Goal: Task Accomplishment & Management: Use online tool/utility

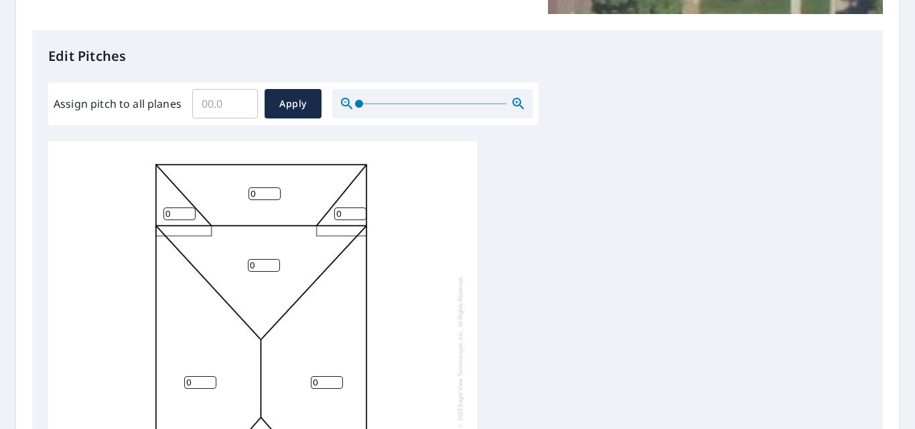
scroll to position [335, 0]
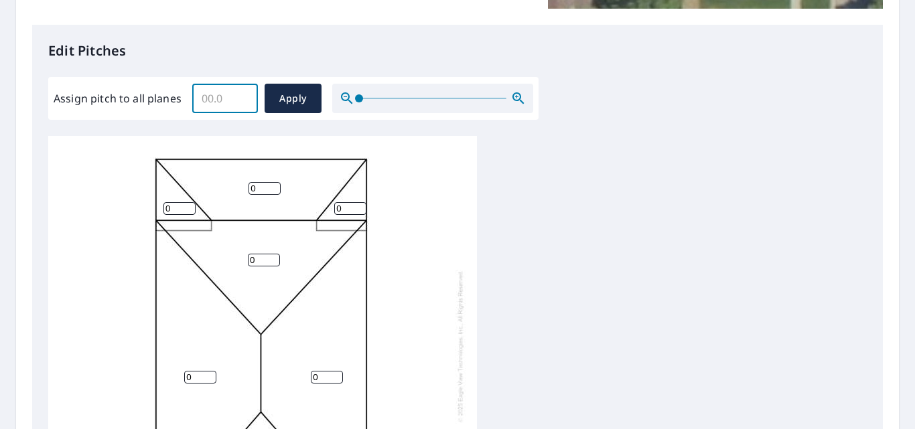
click at [219, 105] on input "Assign pitch to all planes" at bounding box center [225, 99] width 66 height 38
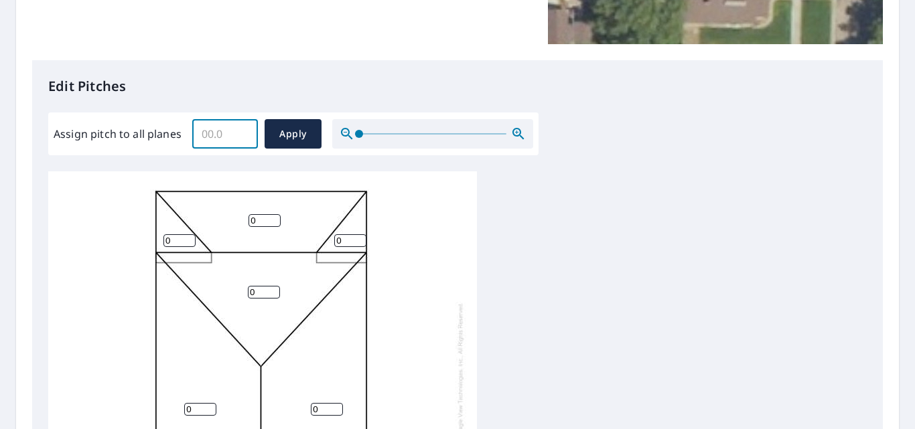
scroll to position [402, 0]
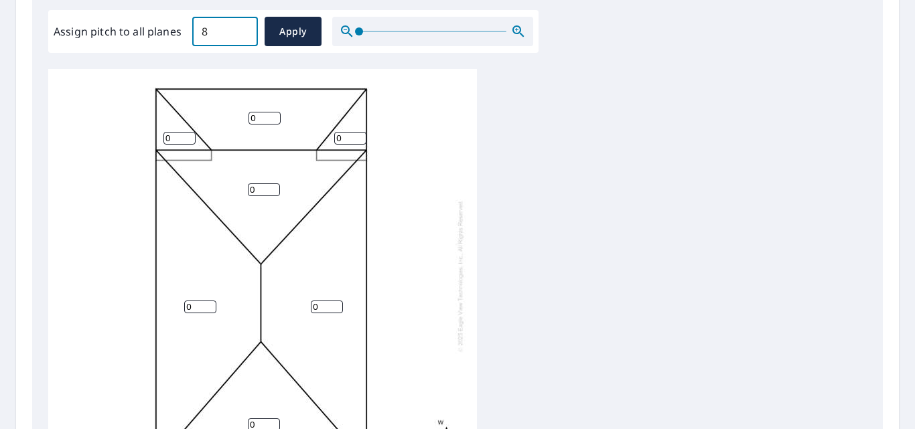
type input "8"
click at [286, 35] on span "Apply" at bounding box center [293, 31] width 36 height 17
type input "8"
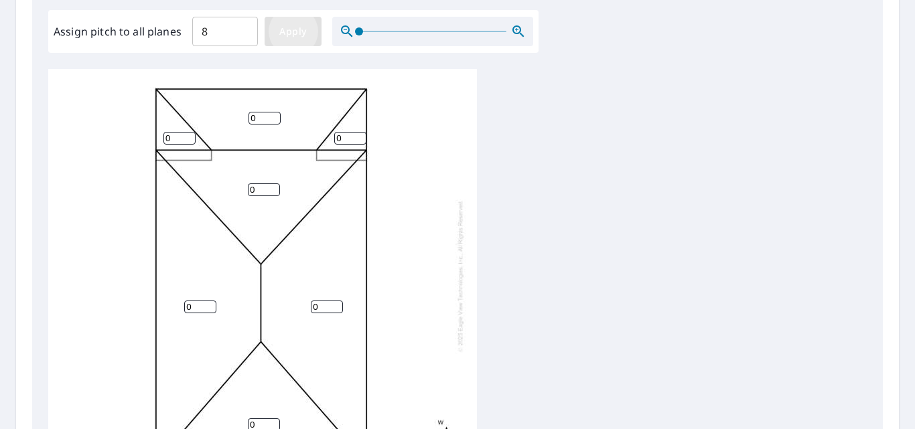
type input "8"
click at [180, 132] on input "8" at bounding box center [179, 138] width 32 height 13
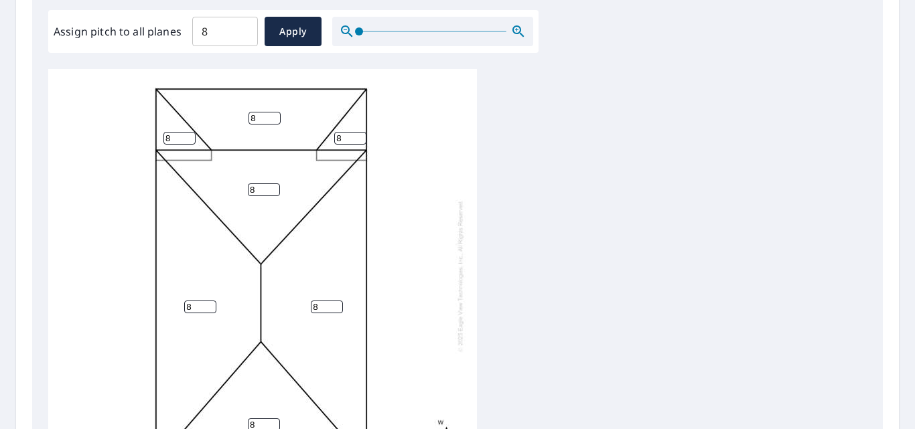
click at [179, 132] on input "8" at bounding box center [179, 138] width 32 height 13
click at [188, 132] on input "7" at bounding box center [179, 138] width 32 height 13
click at [188, 132] on input "6" at bounding box center [179, 138] width 32 height 13
click at [188, 132] on input "5" at bounding box center [179, 138] width 32 height 13
click at [188, 132] on input "4" at bounding box center [179, 138] width 32 height 13
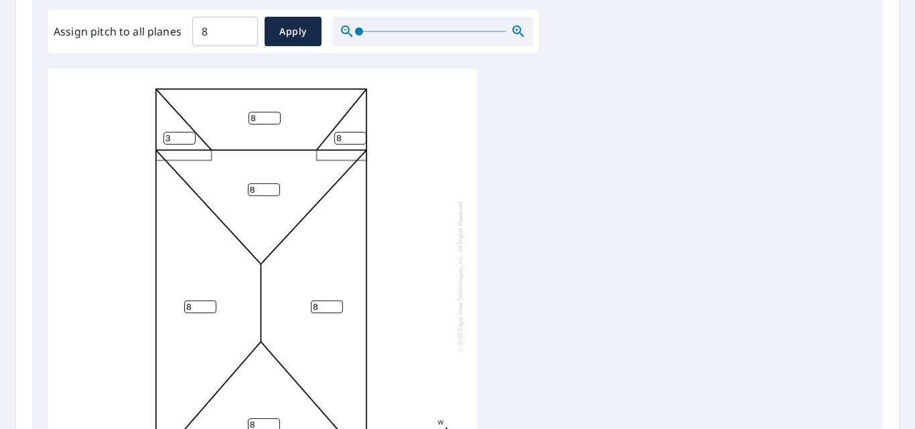
click at [188, 132] on input "3" at bounding box center [179, 138] width 32 height 13
type input "4"
click at [188, 132] on input "4" at bounding box center [179, 138] width 32 height 13
click at [273, 112] on input "7" at bounding box center [265, 118] width 32 height 13
click at [274, 112] on input "6" at bounding box center [265, 118] width 32 height 13
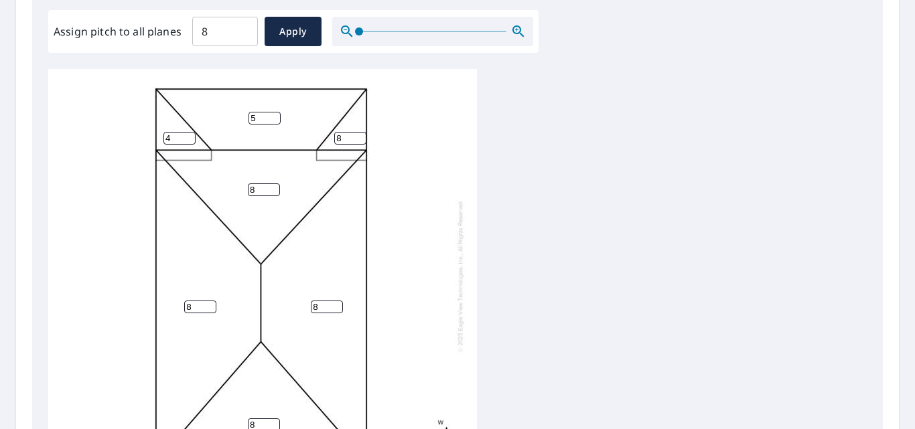
click at [274, 112] on input "5" at bounding box center [265, 118] width 32 height 13
type input "4"
click at [274, 112] on input "4" at bounding box center [265, 118] width 32 height 13
click at [360, 132] on input "7" at bounding box center [350, 138] width 32 height 13
click at [360, 132] on input "6" at bounding box center [350, 138] width 32 height 13
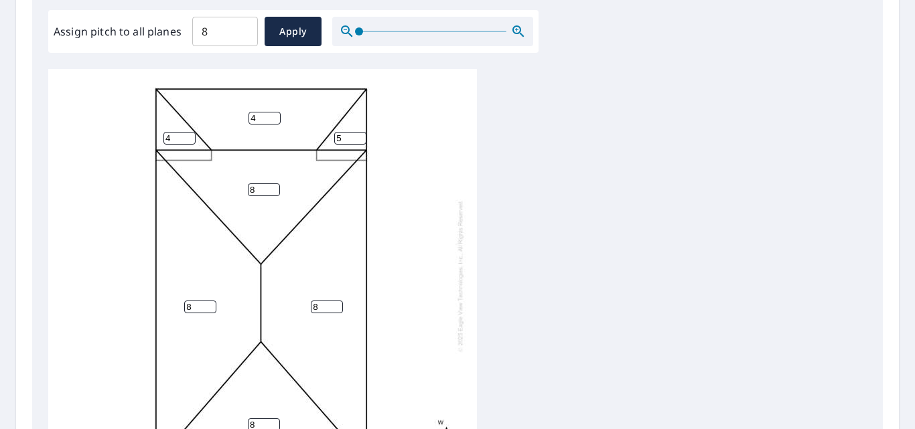
click at [360, 132] on input "5" at bounding box center [350, 138] width 32 height 13
type input "4"
click at [360, 132] on input "4" at bounding box center [350, 138] width 32 height 13
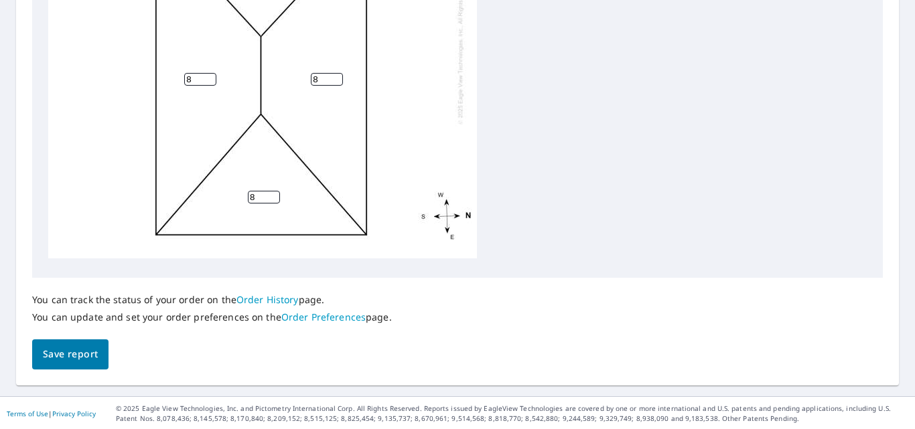
scroll to position [631, 0]
click at [67, 353] on span "Save report" at bounding box center [70, 353] width 55 height 17
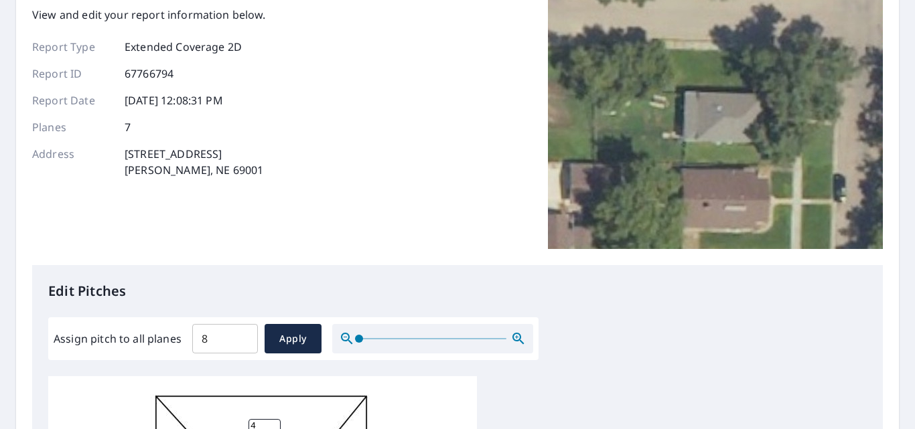
scroll to position [0, 0]
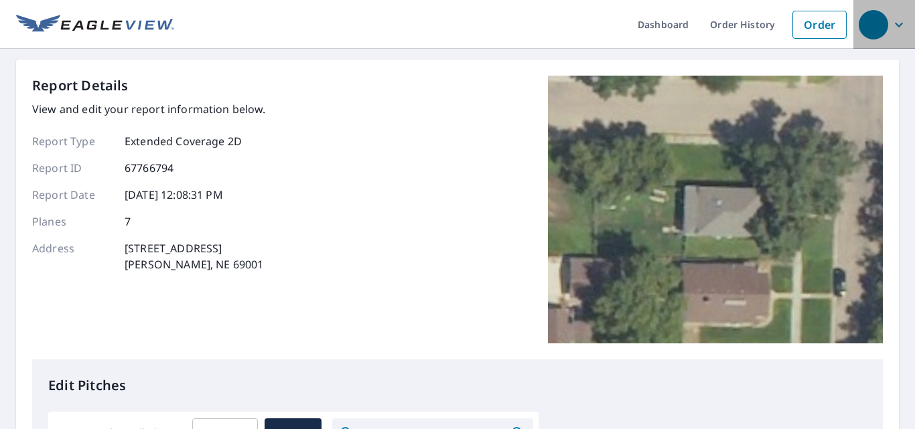
click at [892, 19] on icon "button" at bounding box center [899, 25] width 16 height 16
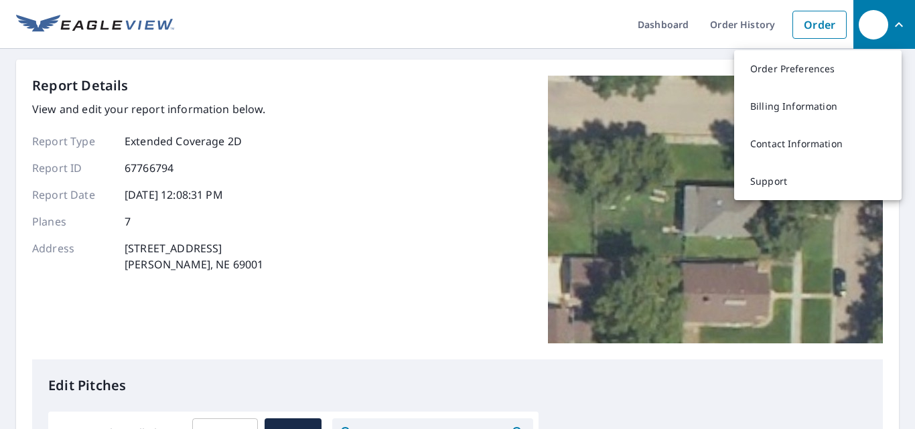
click at [410, 206] on div "Report Details View and edit your report information below. Report Type Extende…" at bounding box center [457, 218] width 851 height 284
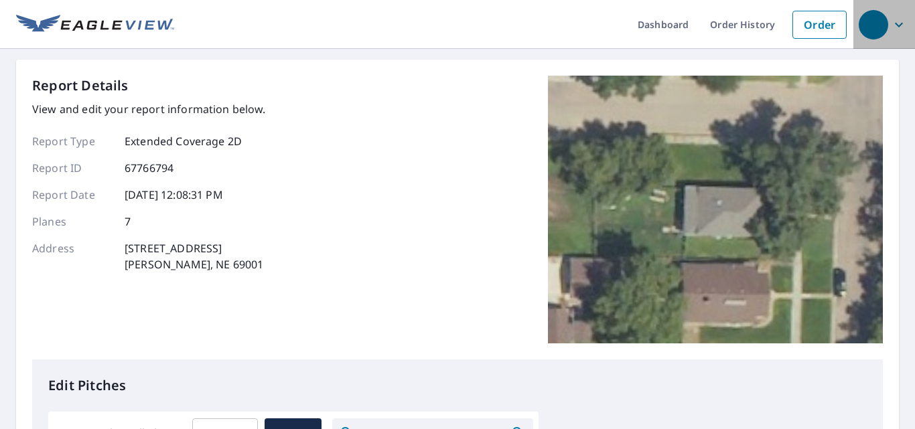
click at [879, 27] on span "button" at bounding box center [884, 25] width 51 height 32
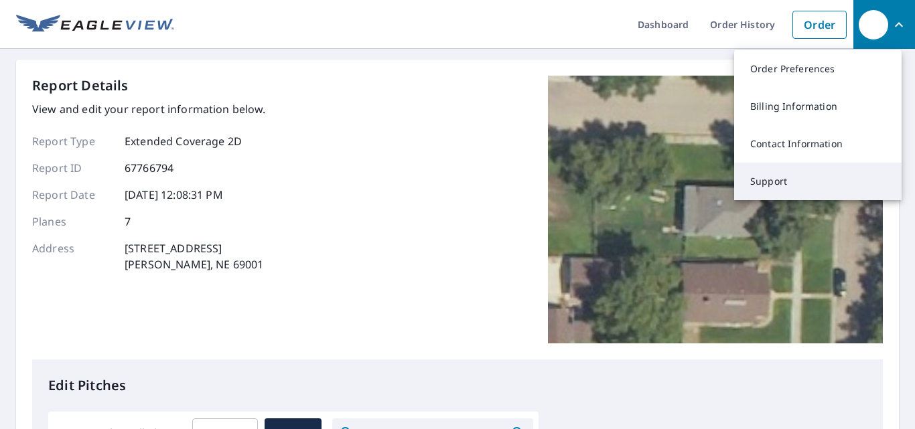
click at [791, 186] on link "Support" at bounding box center [817, 182] width 167 height 38
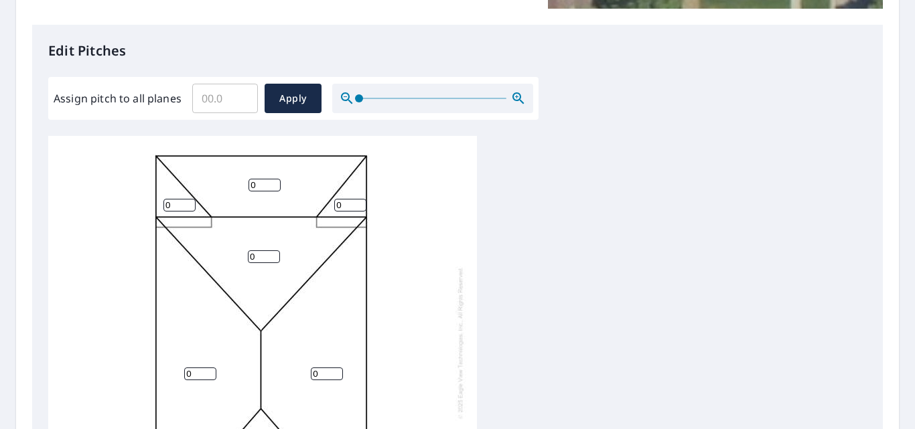
scroll to position [13, 0]
click at [240, 93] on input "7.9" at bounding box center [225, 99] width 66 height 38
type input "8"
click at [241, 94] on input "8" at bounding box center [225, 99] width 66 height 38
click at [279, 99] on span "Apply" at bounding box center [293, 98] width 36 height 17
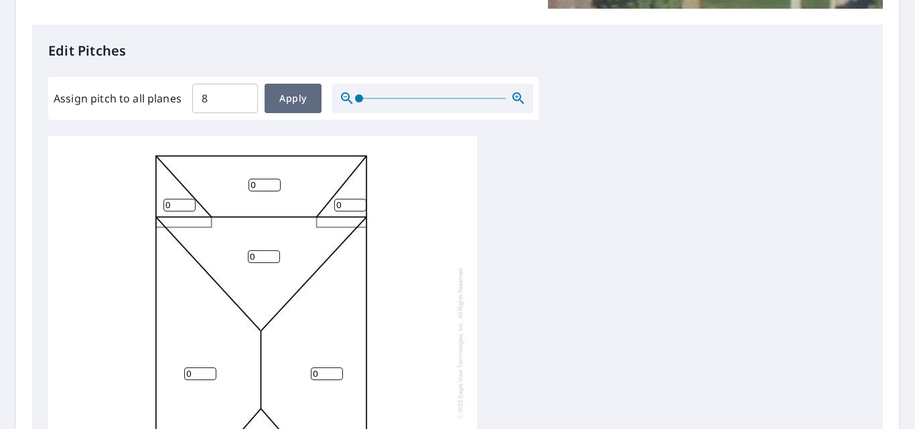
type input "8"
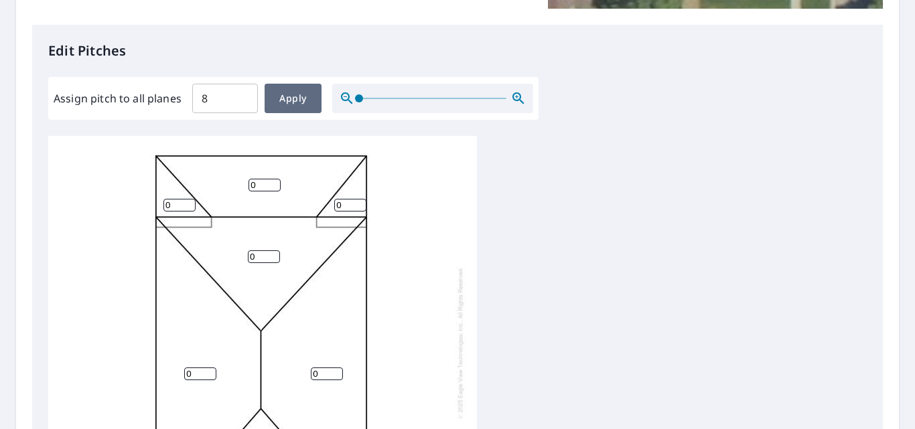
type input "8"
click at [188, 199] on input "7" at bounding box center [179, 205] width 32 height 13
click at [188, 199] on input "6" at bounding box center [179, 205] width 32 height 13
click at [189, 199] on input "5" at bounding box center [179, 205] width 32 height 13
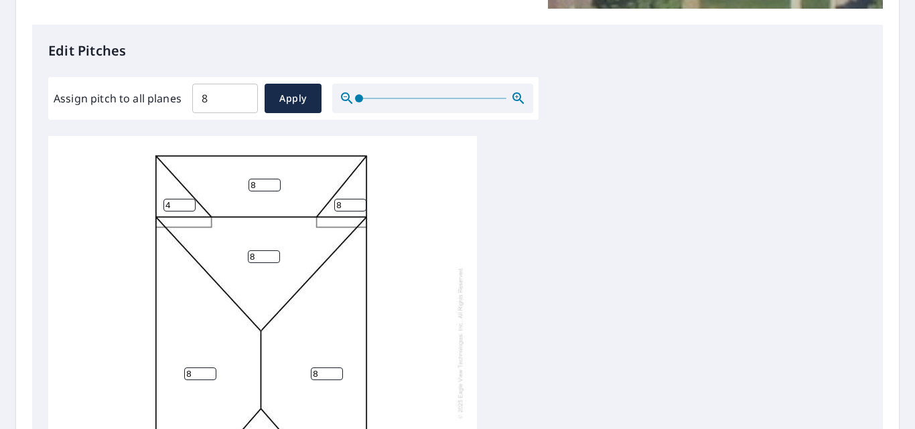
click at [189, 199] on input "4" at bounding box center [179, 205] width 32 height 13
click at [189, 199] on input "3" at bounding box center [179, 205] width 32 height 13
type input "4"
click at [190, 199] on input "4" at bounding box center [179, 205] width 32 height 13
click at [276, 179] on input "7" at bounding box center [265, 185] width 32 height 13
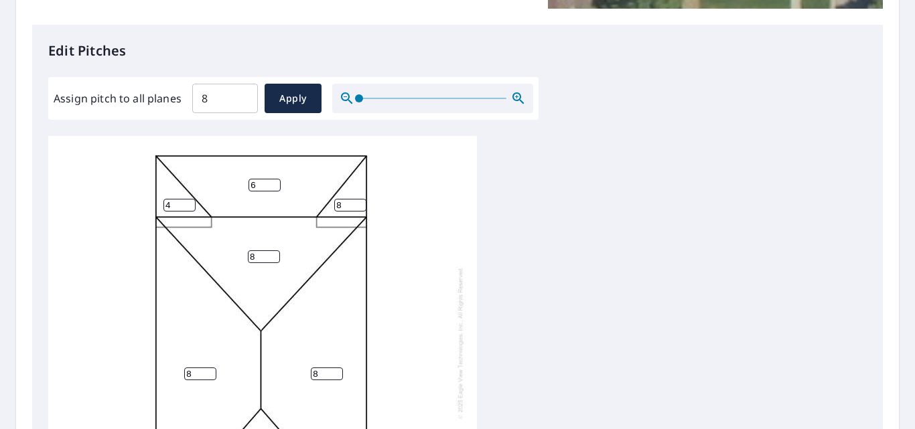
click at [276, 179] on input "6" at bounding box center [265, 185] width 32 height 13
click at [276, 179] on input "5" at bounding box center [265, 185] width 32 height 13
type input "4"
click at [276, 179] on input "4" at bounding box center [265, 185] width 32 height 13
click at [359, 199] on input "7" at bounding box center [350, 205] width 32 height 13
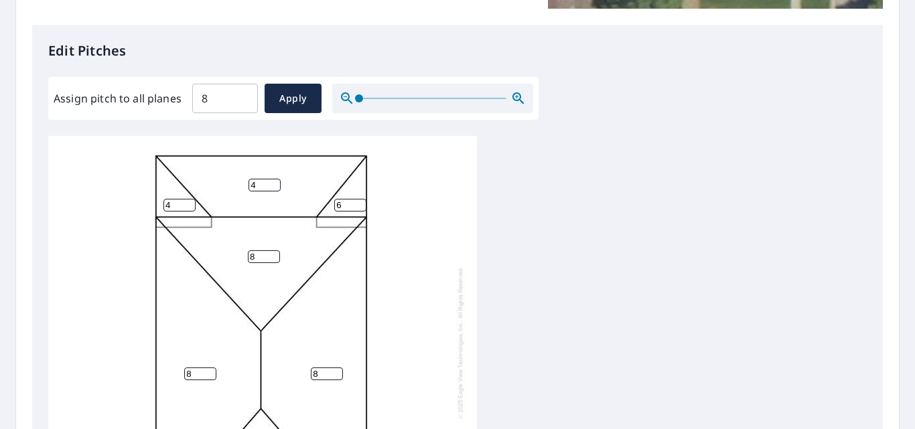
click at [359, 199] on input "6" at bounding box center [350, 205] width 32 height 13
click at [359, 199] on input "5" at bounding box center [350, 205] width 32 height 13
type input "4"
click at [359, 199] on input "4" at bounding box center [350, 205] width 32 height 13
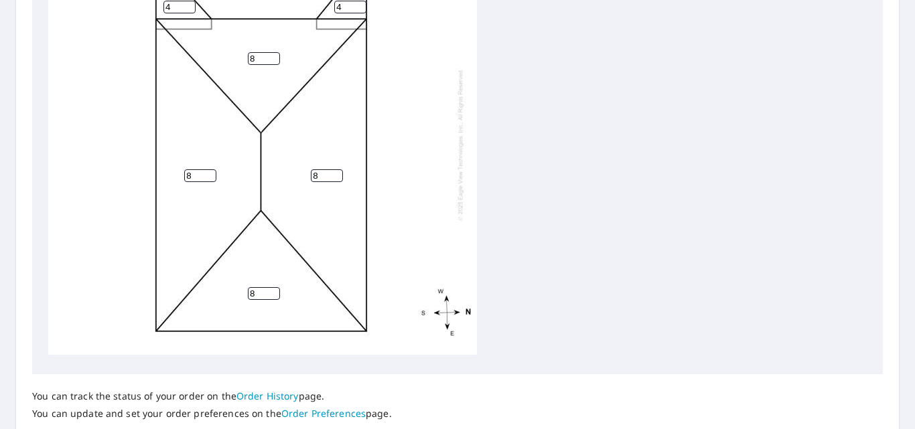
scroll to position [631, 0]
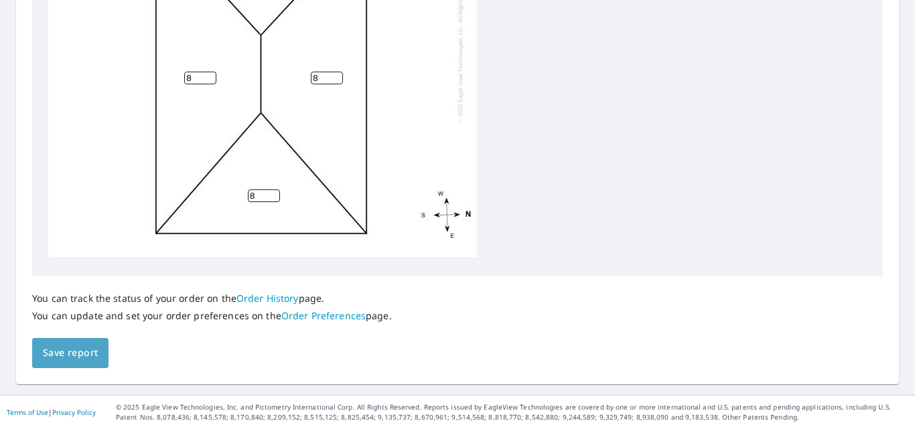
click at [68, 356] on span "Save report" at bounding box center [70, 353] width 55 height 17
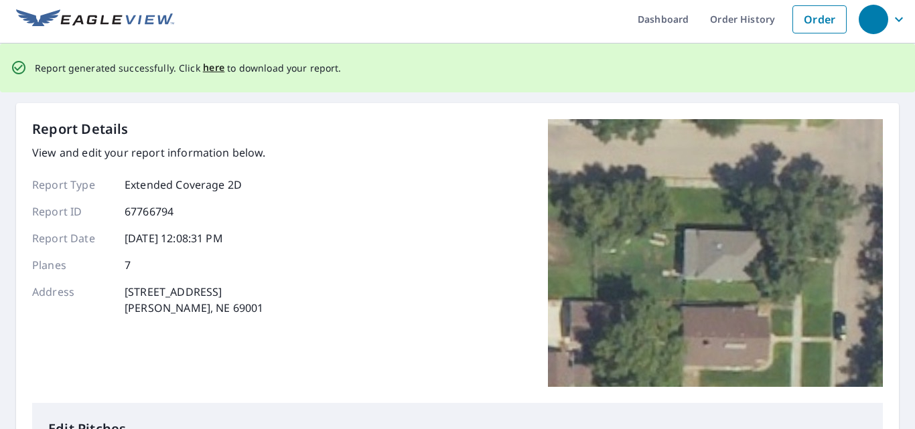
scroll to position [0, 0]
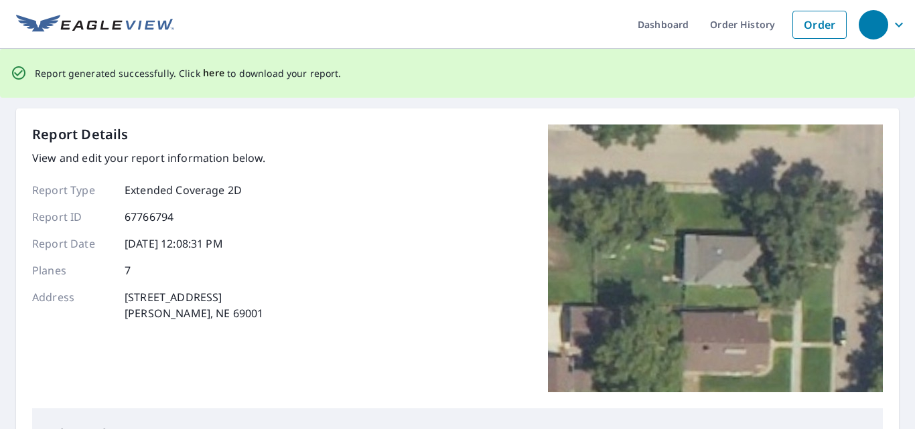
click at [207, 73] on span "here" at bounding box center [214, 73] width 22 height 17
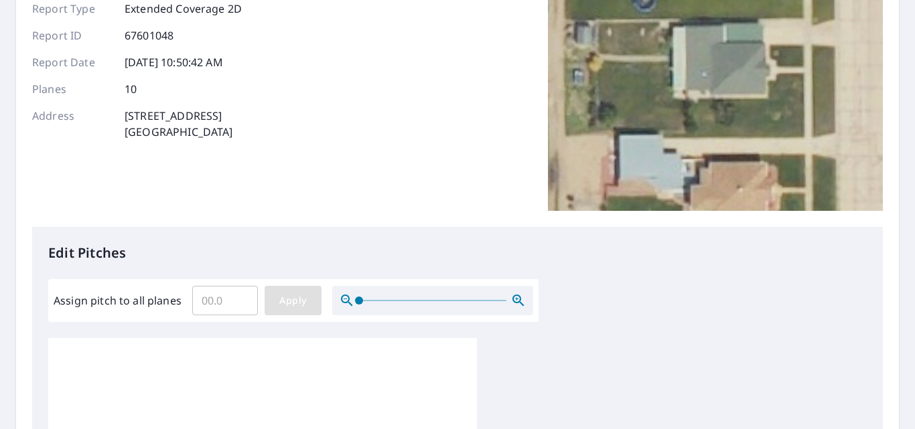
scroll to position [134, 0]
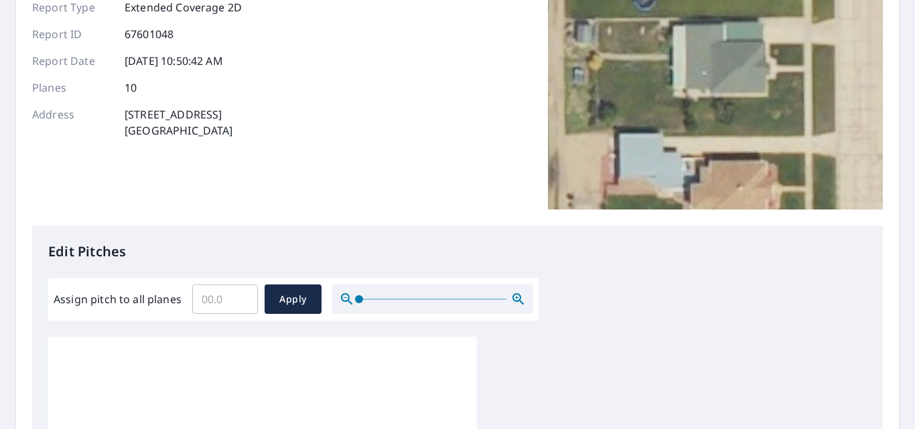
click at [214, 295] on input "Assign pitch to all planes" at bounding box center [225, 300] width 66 height 38
type input "8"
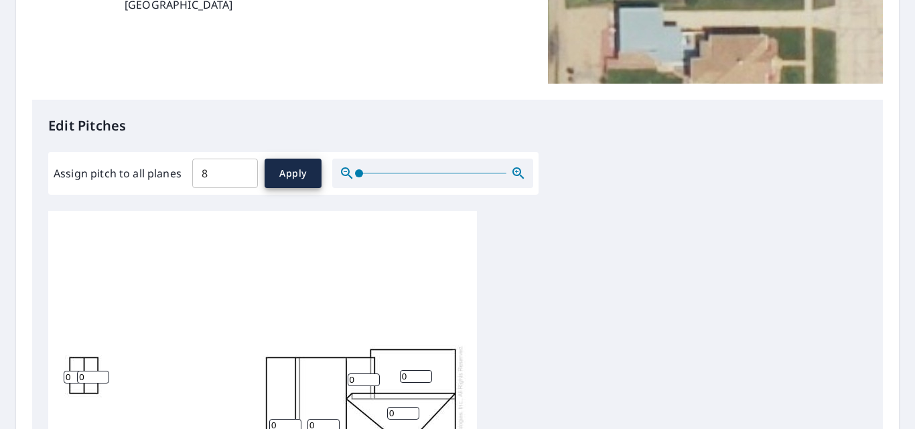
scroll to position [268, 0]
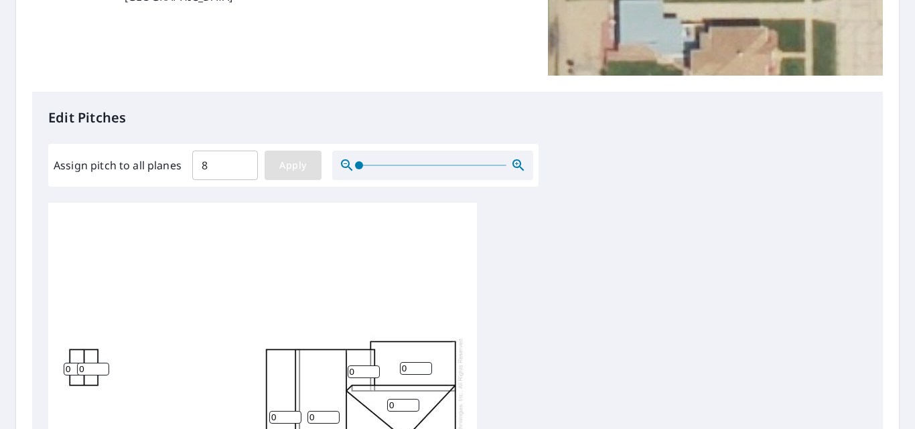
click at [289, 165] on span "Apply" at bounding box center [293, 165] width 36 height 17
type input "8"
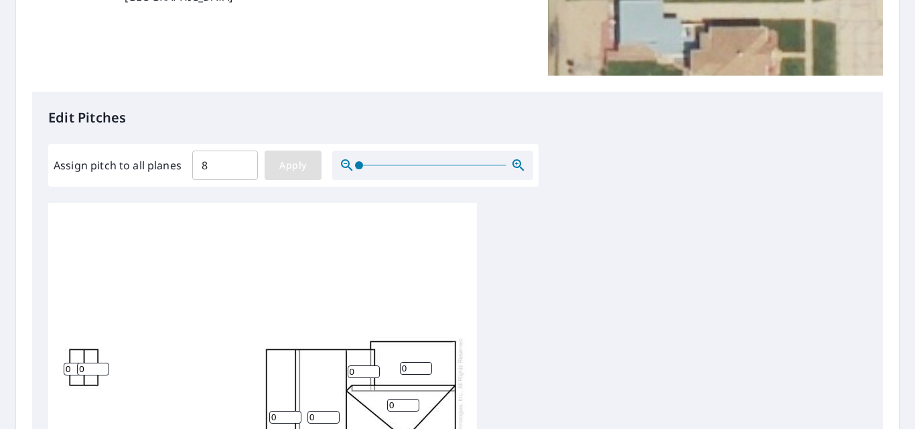
type input "8"
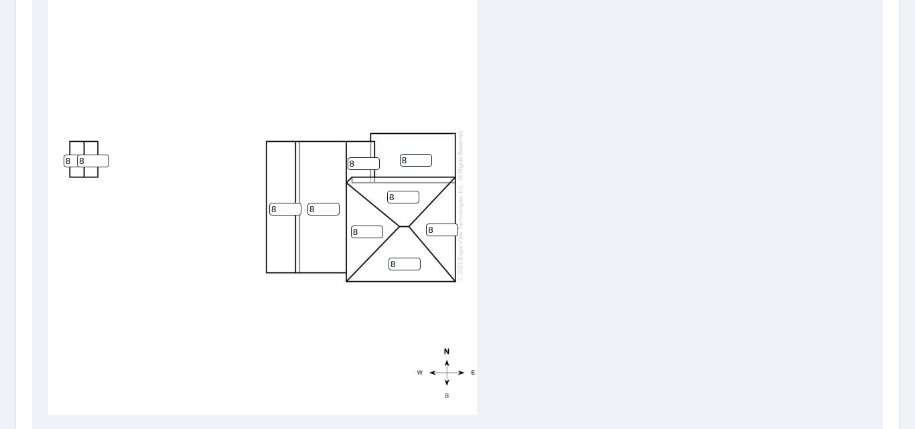
scroll to position [430, 0]
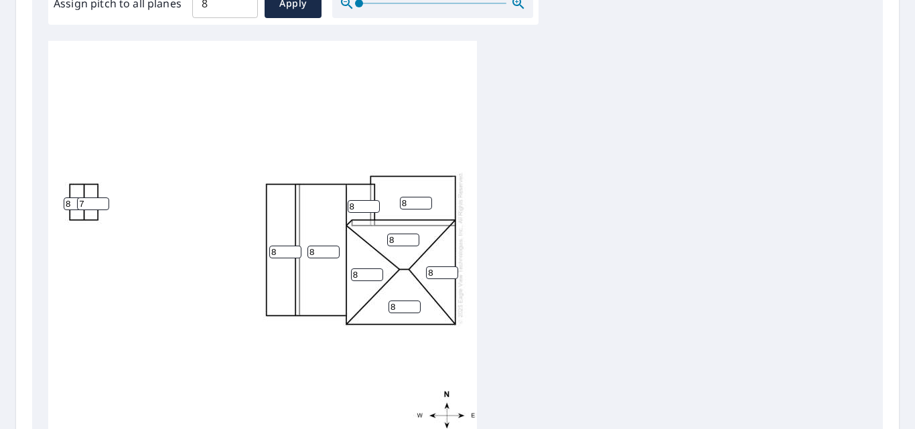
click at [103, 198] on input "7" at bounding box center [93, 204] width 32 height 13
click at [103, 198] on input "6" at bounding box center [93, 204] width 32 height 13
click at [103, 198] on input "5" at bounding box center [93, 204] width 32 height 13
click at [103, 198] on input "4" at bounding box center [93, 204] width 32 height 13
click at [103, 198] on input "3" at bounding box center [93, 204] width 32 height 13
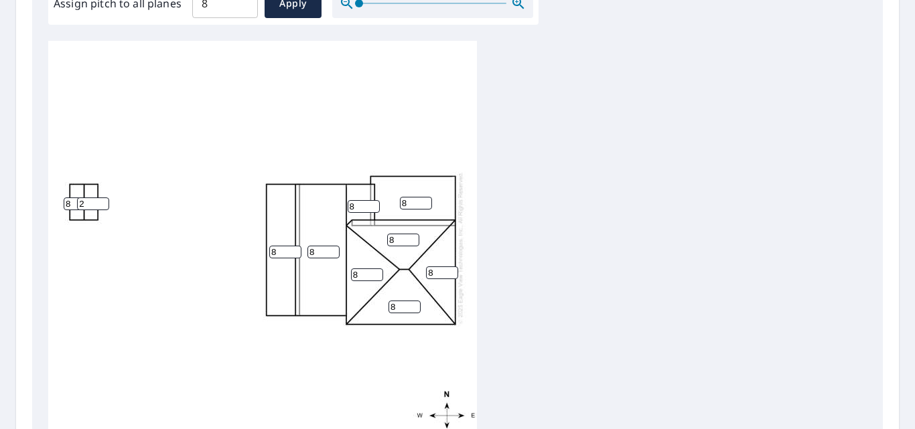
type input "2"
click at [103, 198] on input "2" at bounding box center [93, 204] width 32 height 13
click at [68, 198] on input "8" at bounding box center [80, 204] width 32 height 13
click at [72, 198] on input "8" at bounding box center [80, 204] width 32 height 13
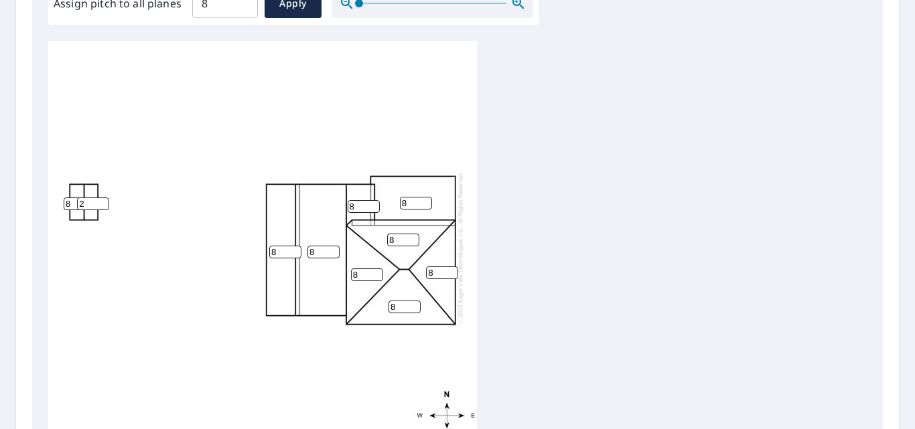
click at [72, 198] on input "8" at bounding box center [80, 204] width 32 height 13
click at [68, 198] on input "8" at bounding box center [80, 204] width 32 height 13
type input "2"
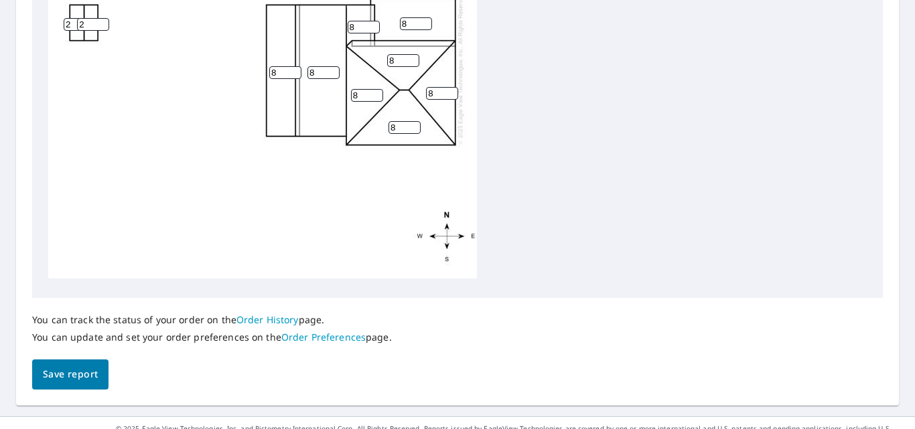
scroll to position [631, 0]
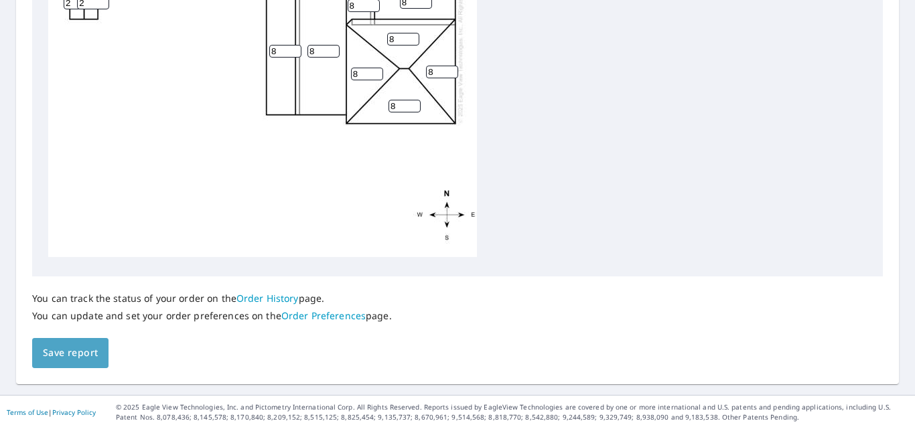
click at [78, 347] on span "Save report" at bounding box center [70, 353] width 55 height 17
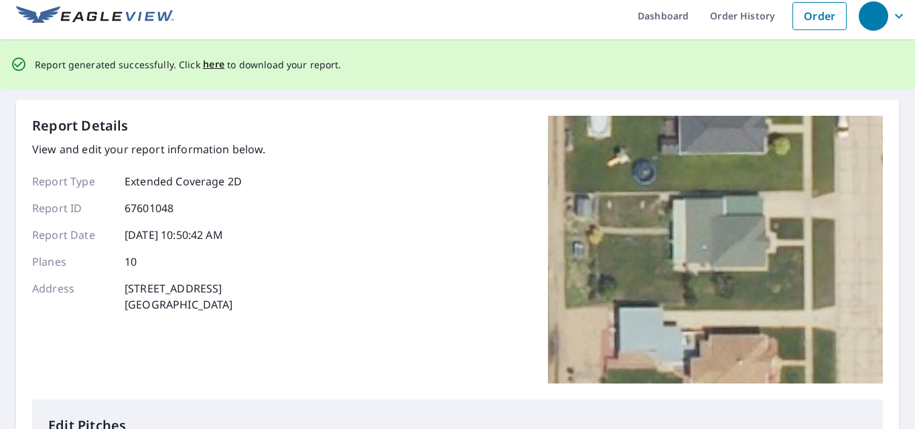
scroll to position [0, 0]
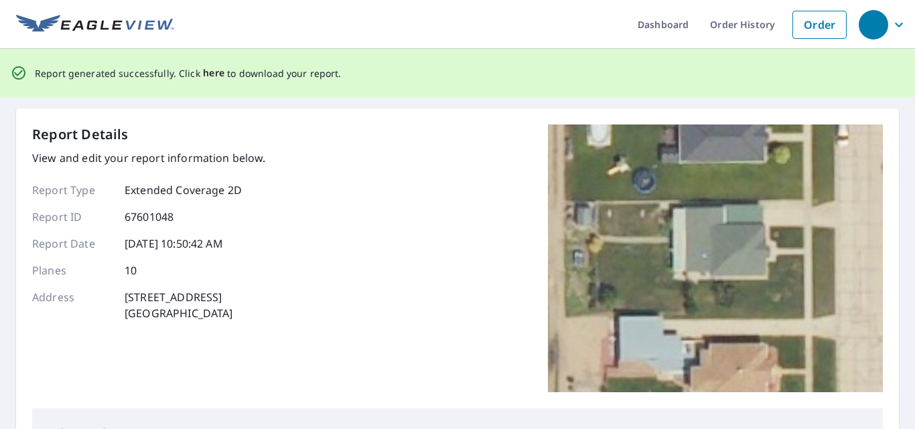
click at [210, 76] on span "here" at bounding box center [214, 73] width 22 height 17
